Goal: Connect with others: Connect with other users

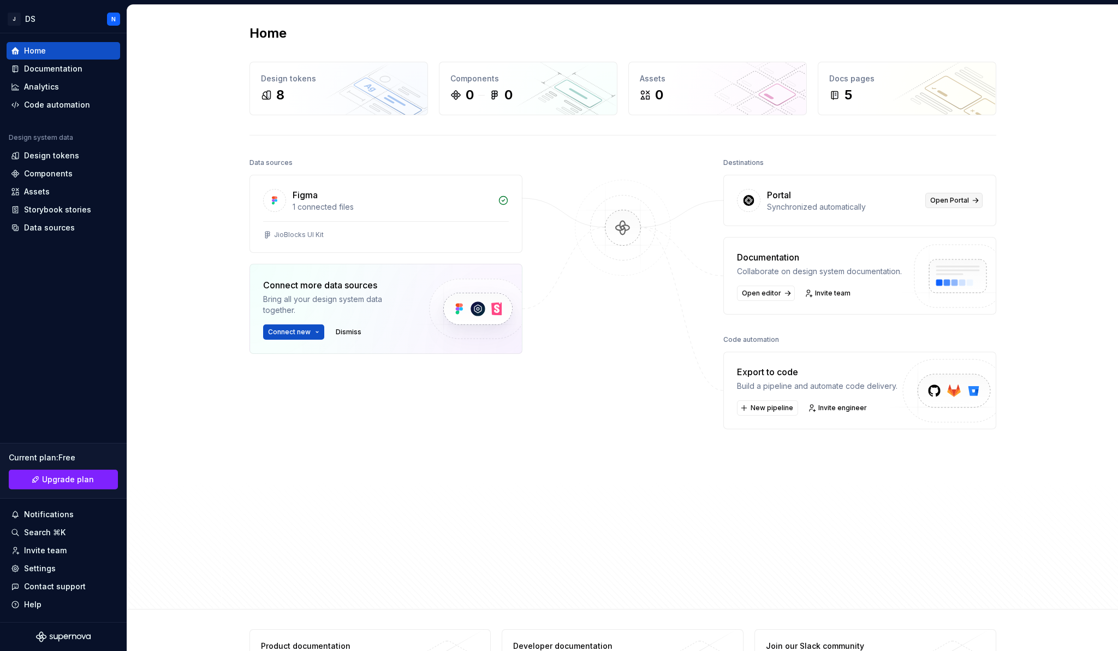
click at [959, 205] on link "Open Portal" at bounding box center [953, 200] width 57 height 15
click at [959, 200] on span "Open Portal" at bounding box center [949, 200] width 39 height 9
click at [315, 330] on button "Connect new" at bounding box center [293, 331] width 61 height 15
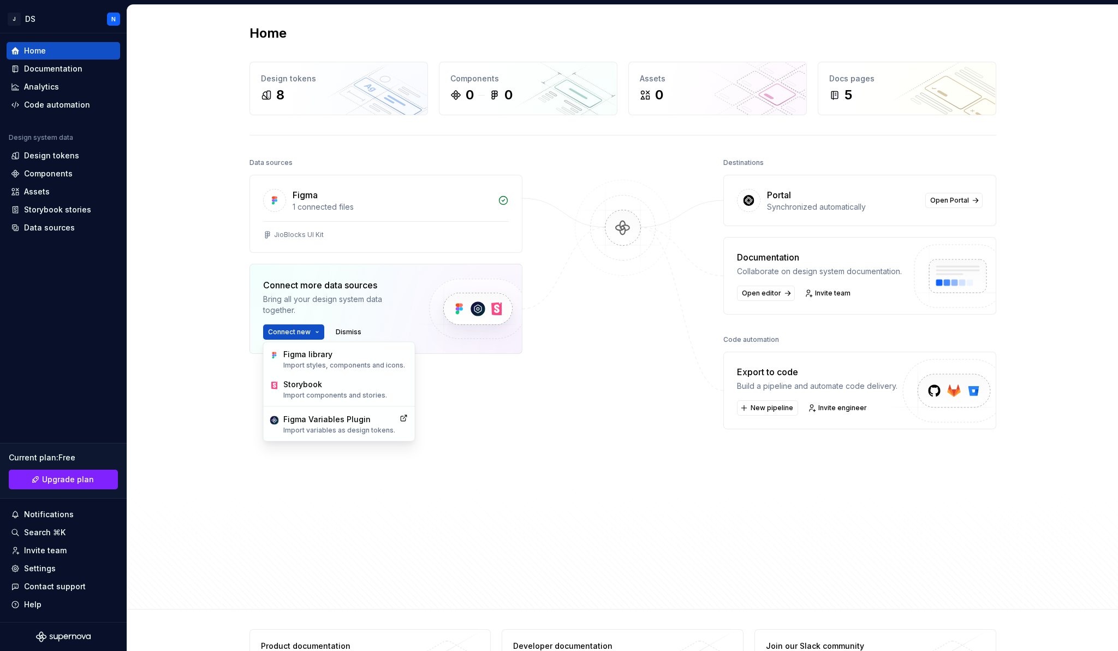
click at [486, 408] on div "Figma 1 connected files JioBlocks UI Kit Connect more data sources Bring all yo…" at bounding box center [385, 292] width 273 height 234
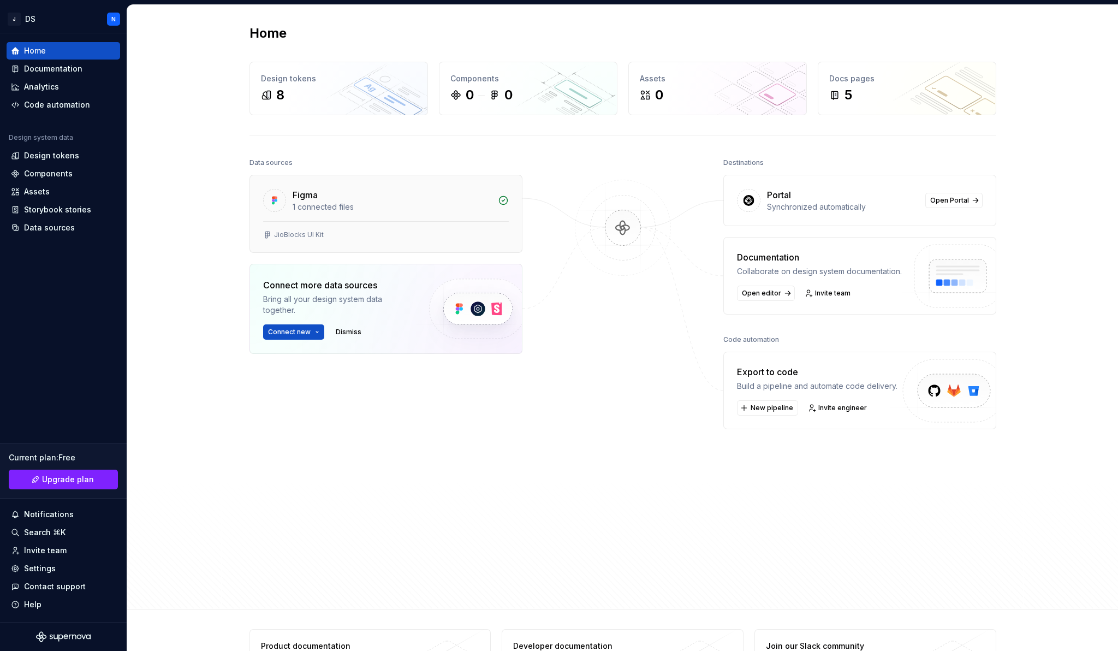
click at [322, 201] on div "Figma" at bounding box center [392, 194] width 199 height 13
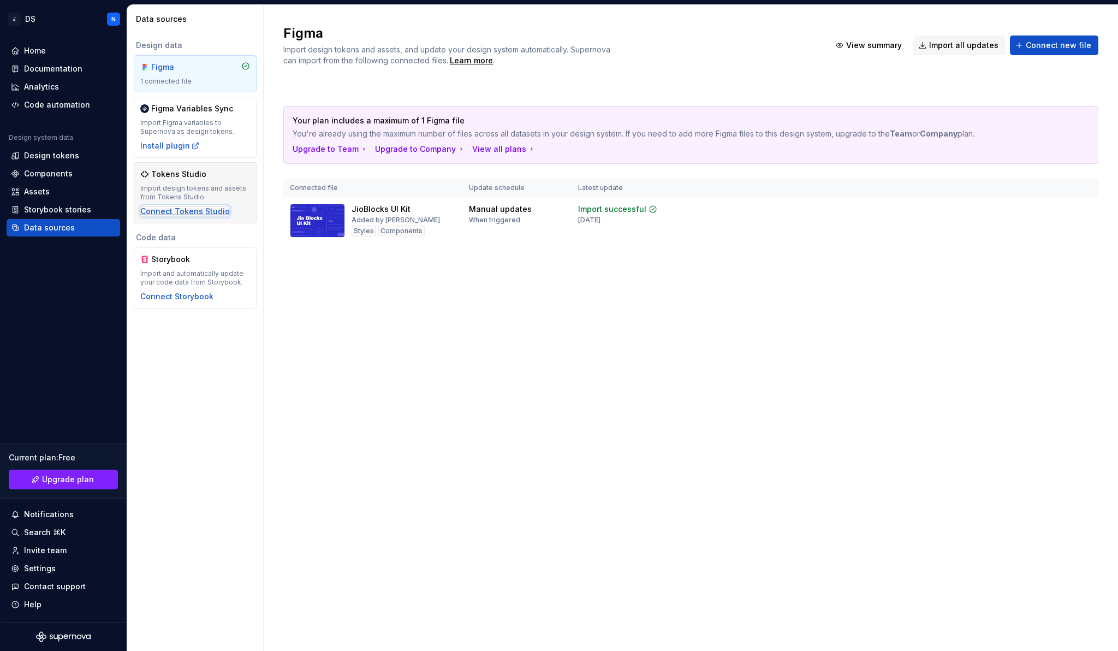
click at [206, 210] on div "Connect Tokens Studio" at bounding box center [185, 211] width 90 height 11
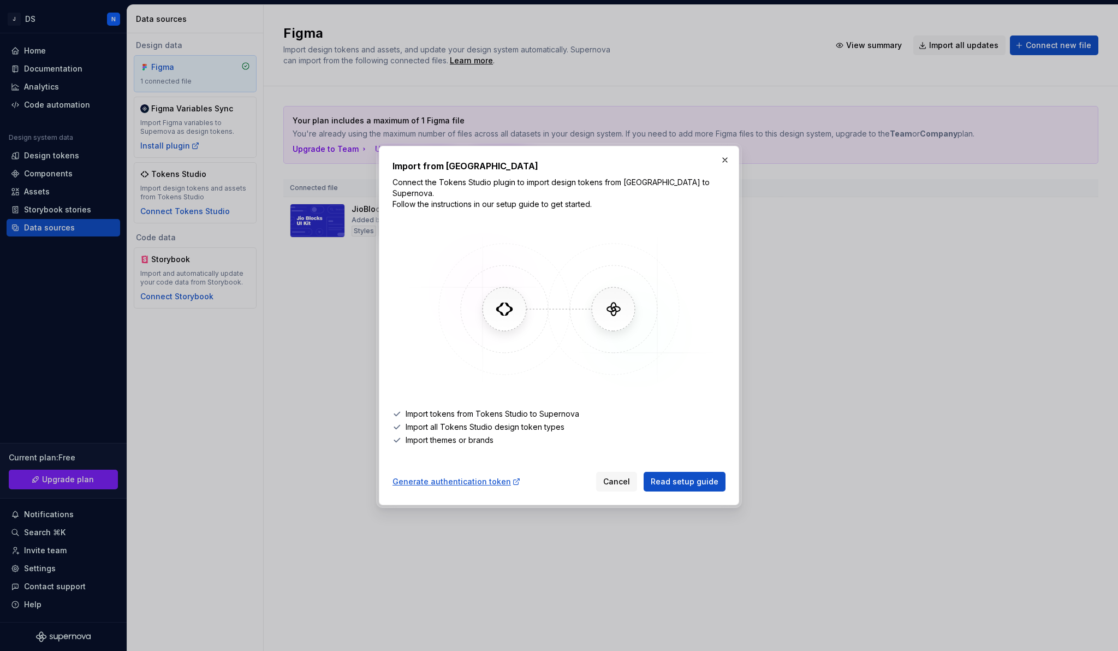
click at [509, 311] on img at bounding box center [559, 309] width 317 height 164
click at [628, 472] on button "Cancel" at bounding box center [616, 482] width 41 height 20
